Goal: Book appointment/travel/reservation

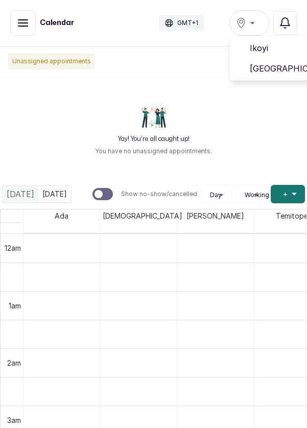
click at [280, 67] on span "[GEOGRAPHIC_DATA]" at bounding box center [286, 68] width 73 height 12
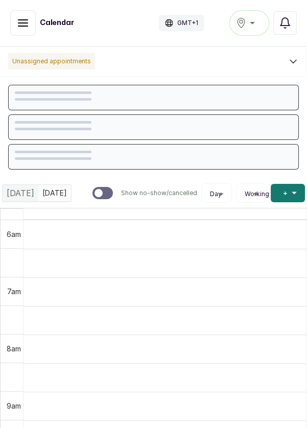
scroll to position [343, 0]
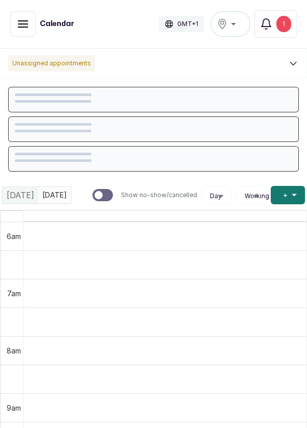
click at [273, 24] on button "Notifications 1" at bounding box center [275, 24] width 42 height 28
click at [2, 243] on td "6am" at bounding box center [12, 235] width 22 height 29
